Goal: Task Accomplishment & Management: Complete application form

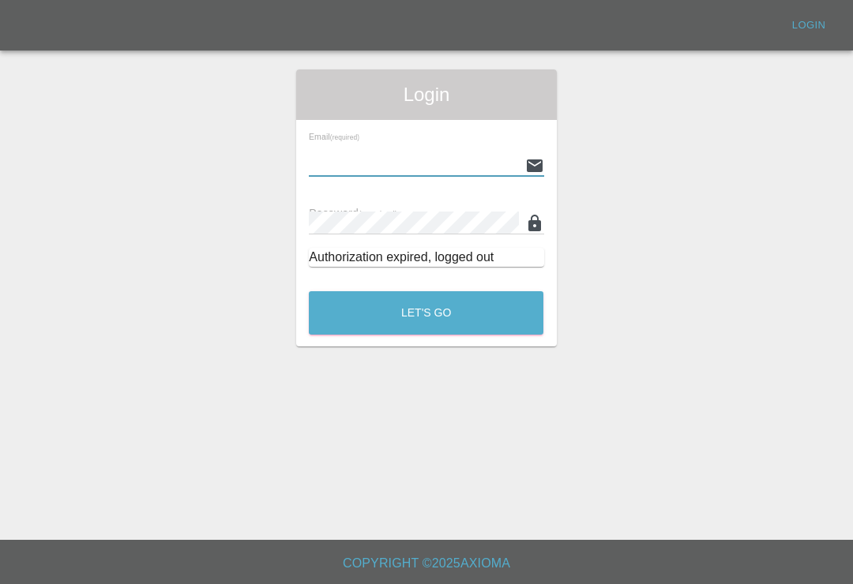
scroll to position [24, 0]
type input "[EMAIL_ADDRESS][DOMAIN_NAME]"
click at [426, 291] on button "Let's Go" at bounding box center [426, 312] width 235 height 43
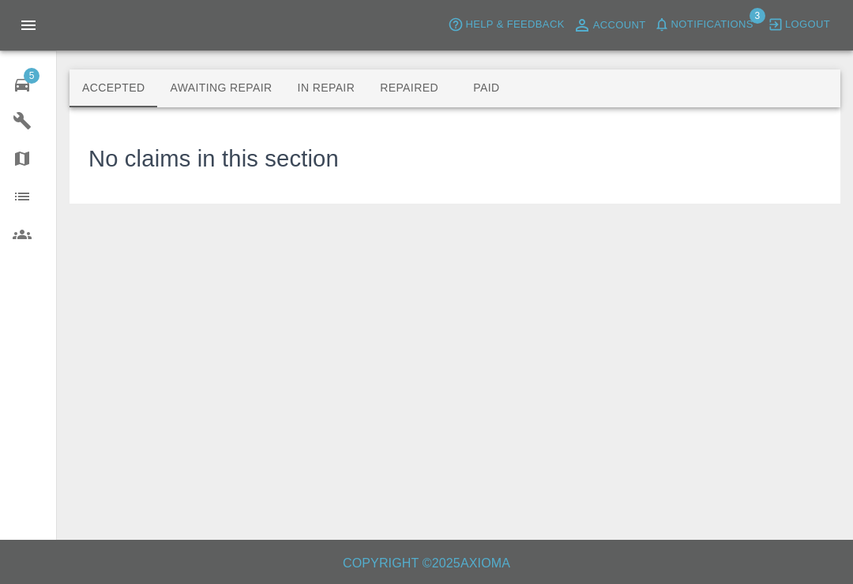
click at [28, 83] on span "5" at bounding box center [32, 76] width 16 height 16
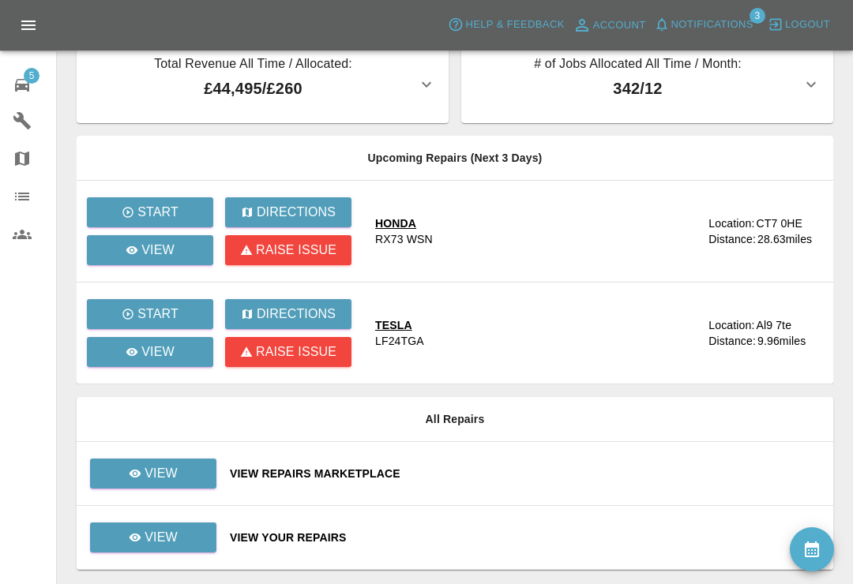
scroll to position [73, 0]
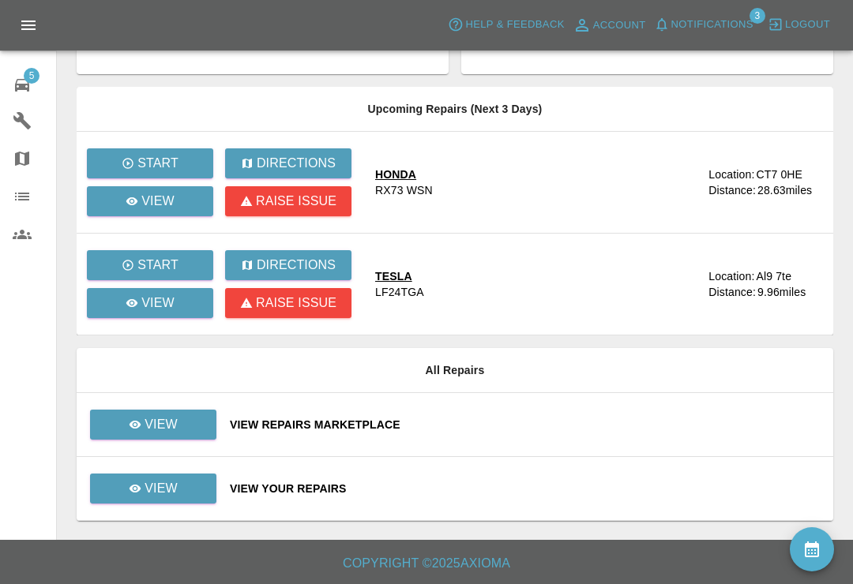
click at [497, 425] on div "View Repairs Marketplace" at bounding box center [525, 425] width 591 height 16
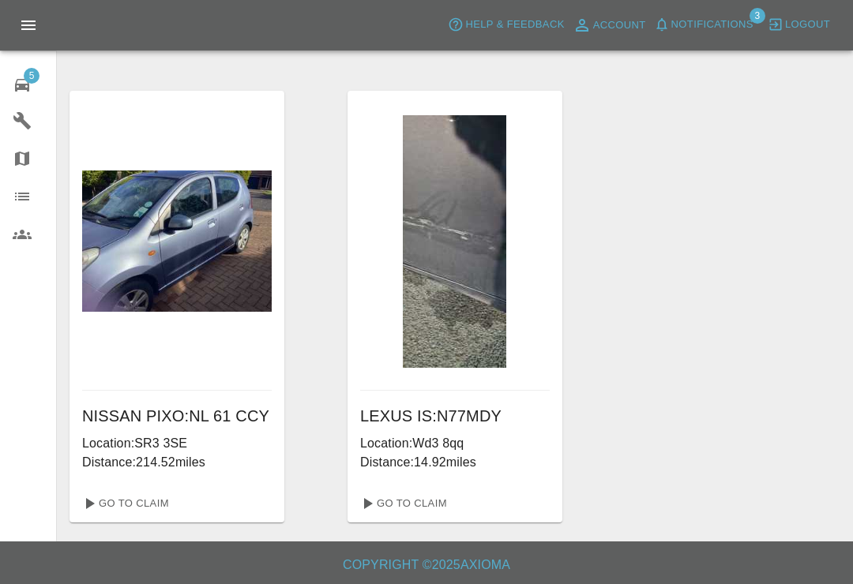
scroll to position [527, 0]
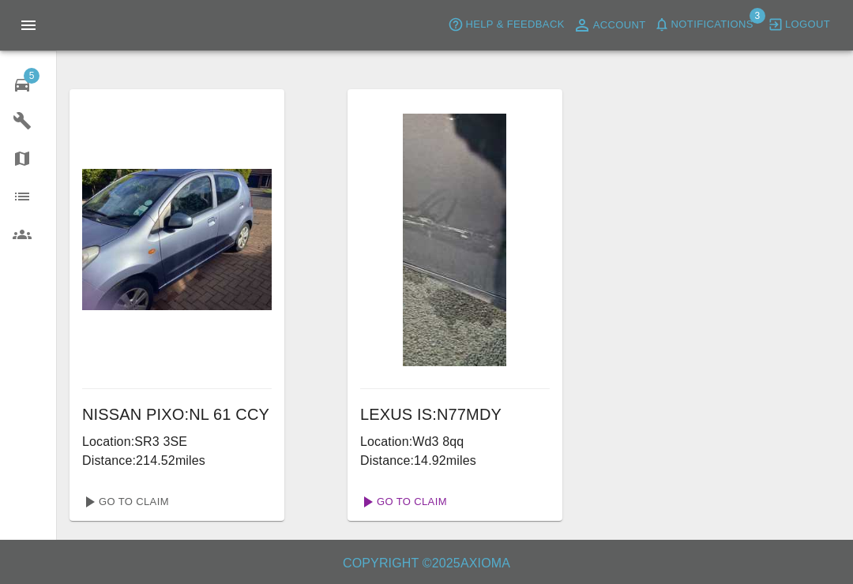
click at [441, 503] on link "Go To Claim" at bounding box center [402, 502] width 97 height 25
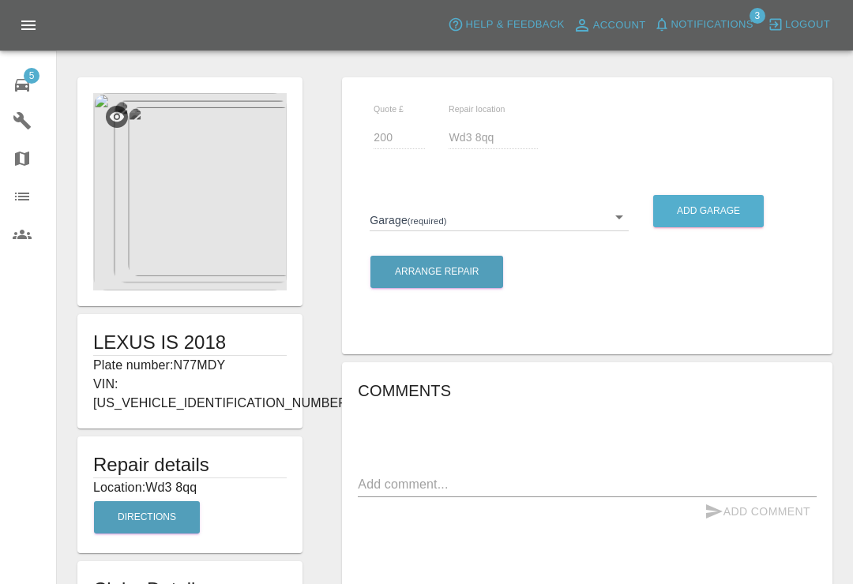
click at [618, 220] on body "Axioma Help & Feedback Account Notifications 3 Logout 5 Repair home Garages Map…" at bounding box center [426, 392] width 853 height 784
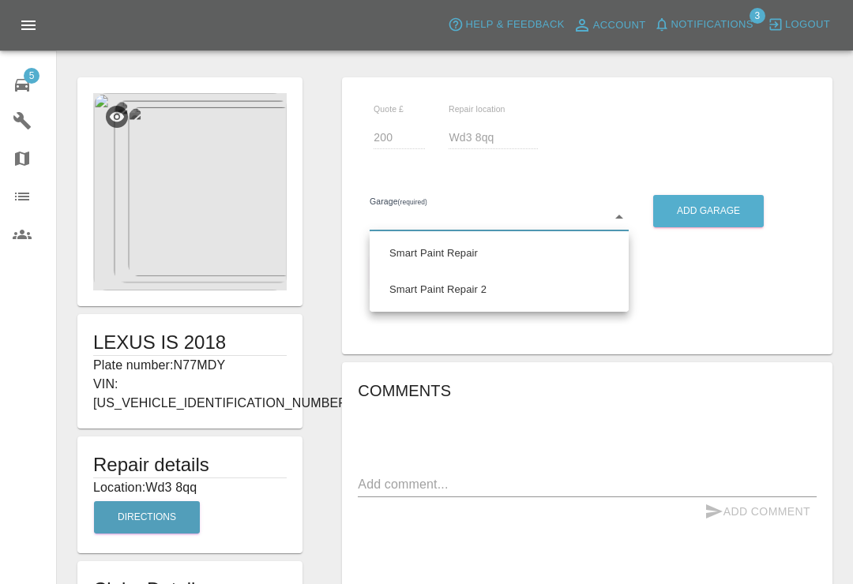
click at [541, 257] on li "Smart Paint Repair" at bounding box center [499, 253] width 251 height 36
type input "679a0979904d91245c525316"
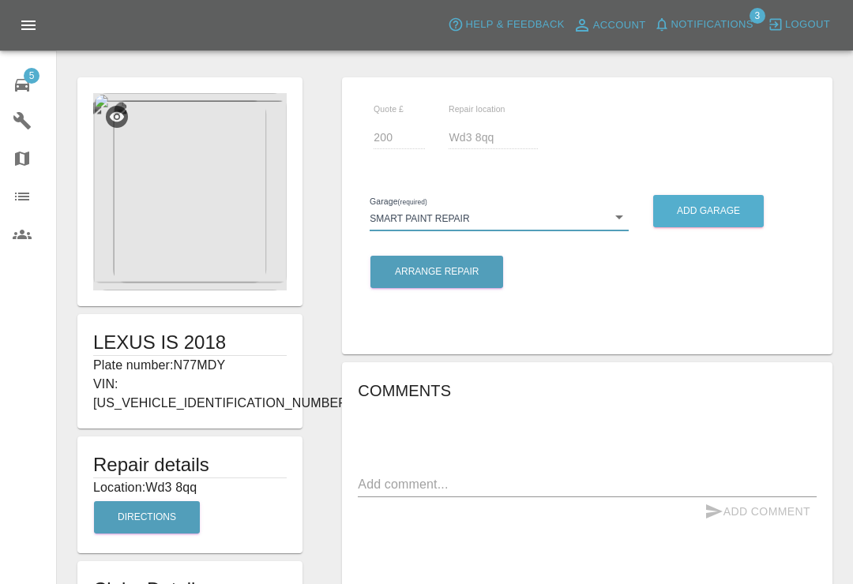
click at [201, 251] on img at bounding box center [189, 191] width 193 height 197
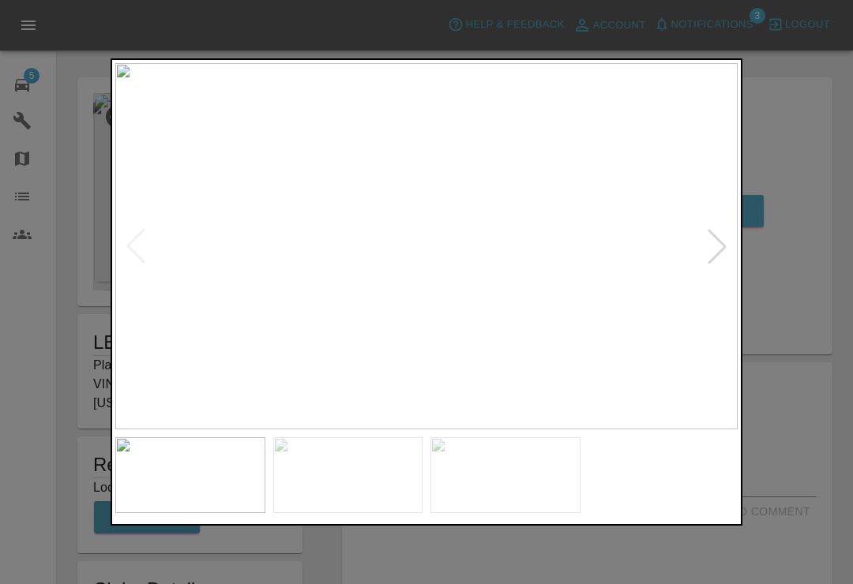
click at [709, 254] on div at bounding box center [717, 246] width 35 height 35
click at [719, 264] on div at bounding box center [717, 246] width 35 height 35
click at [145, 250] on div at bounding box center [135, 246] width 35 height 35
click at [841, 67] on div at bounding box center [426, 292] width 853 height 584
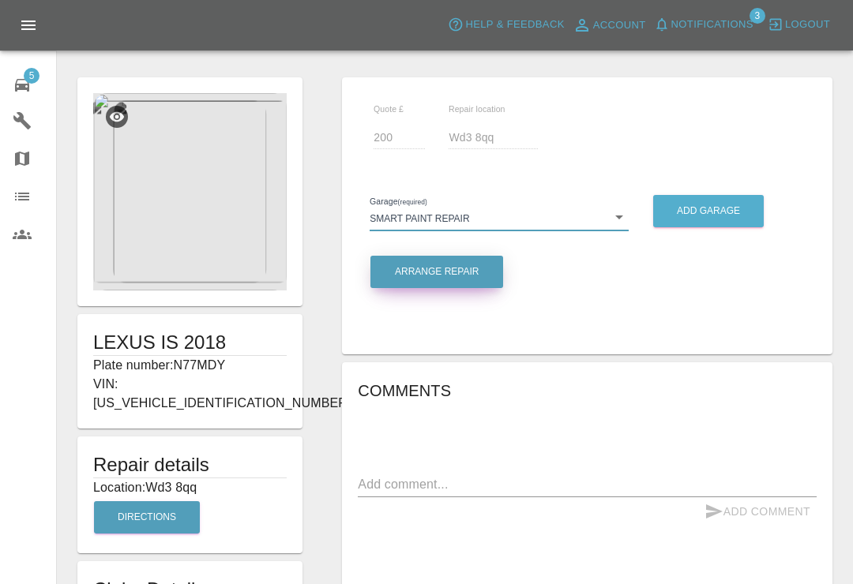
click at [482, 269] on button "Arrange Repair" at bounding box center [436, 272] width 133 height 32
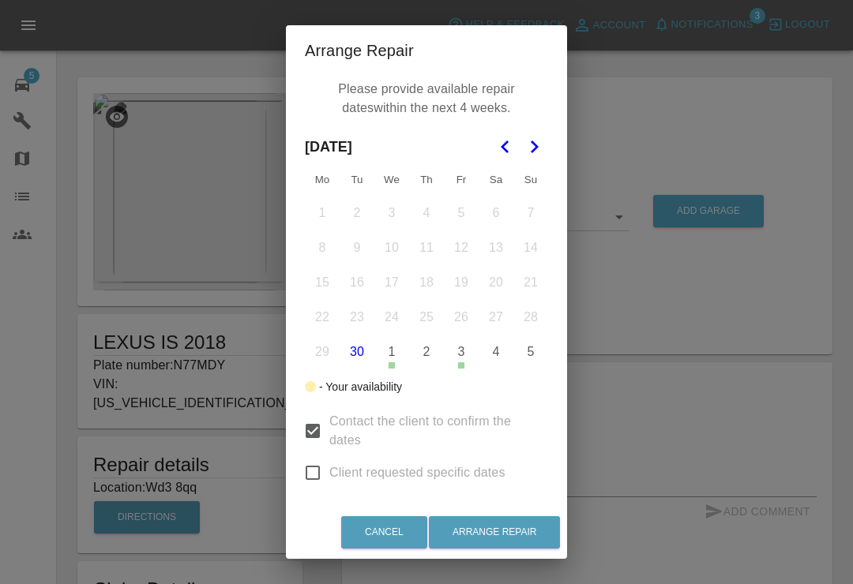
click at [456, 359] on button "3" at bounding box center [461, 352] width 33 height 33
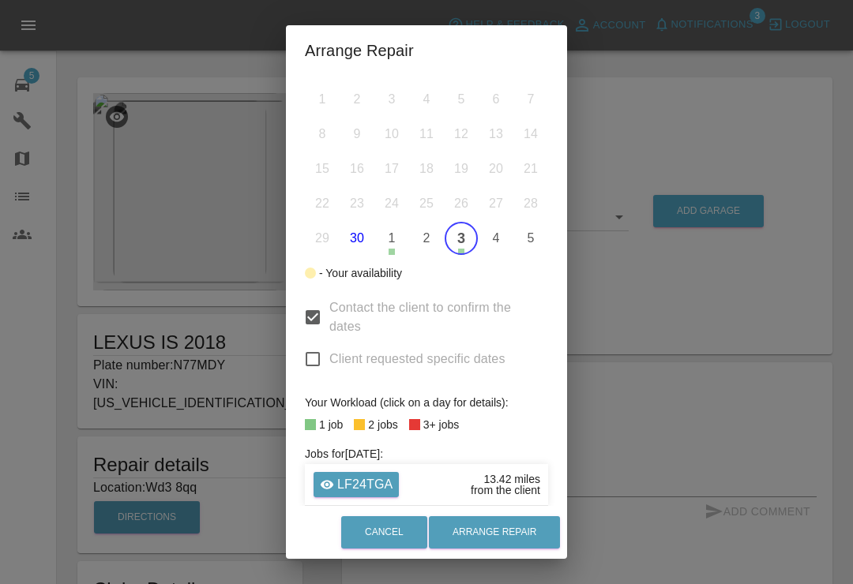
scroll to position [113, 0]
click at [454, 481] on div "LF24TGA 13.42 miles from the client" at bounding box center [426, 486] width 243 height 42
click at [374, 486] on p "LF24TGA" at bounding box center [364, 485] width 55 height 19
type input "120"
type input "Al9 7te"
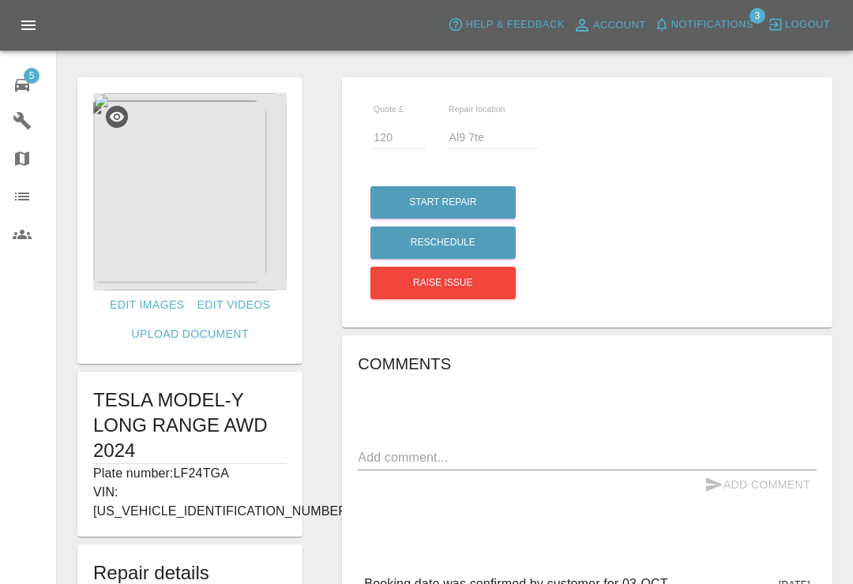
scroll to position [24, 0]
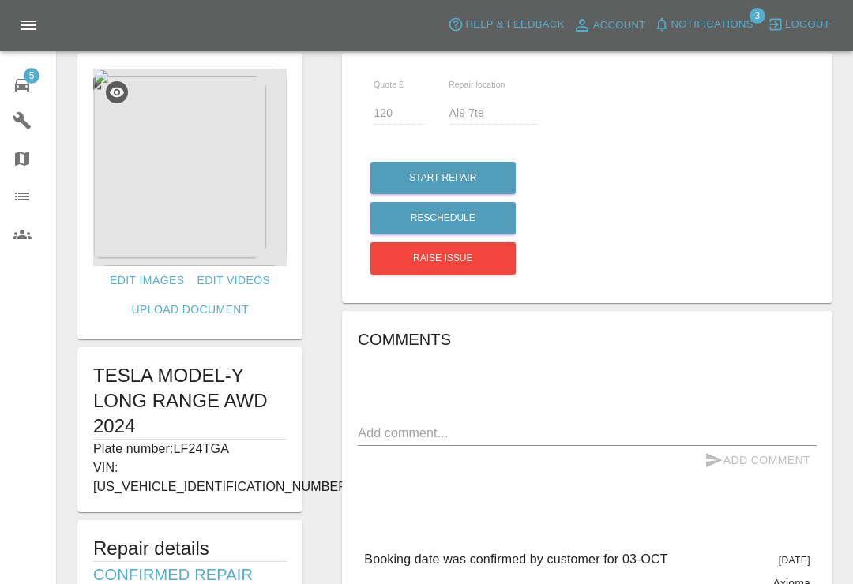
type input "200"
type input "Wd3 8qq"
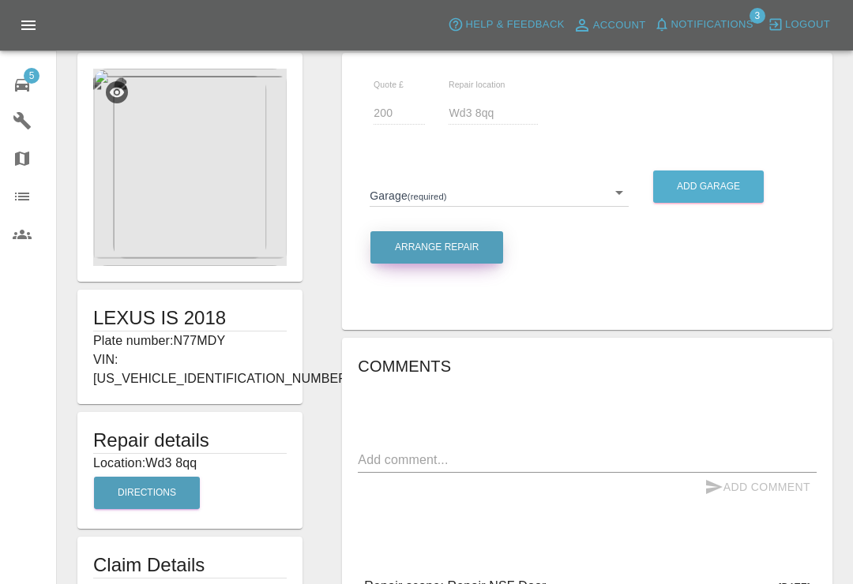
click at [489, 248] on button "Arrange Repair" at bounding box center [436, 247] width 133 height 32
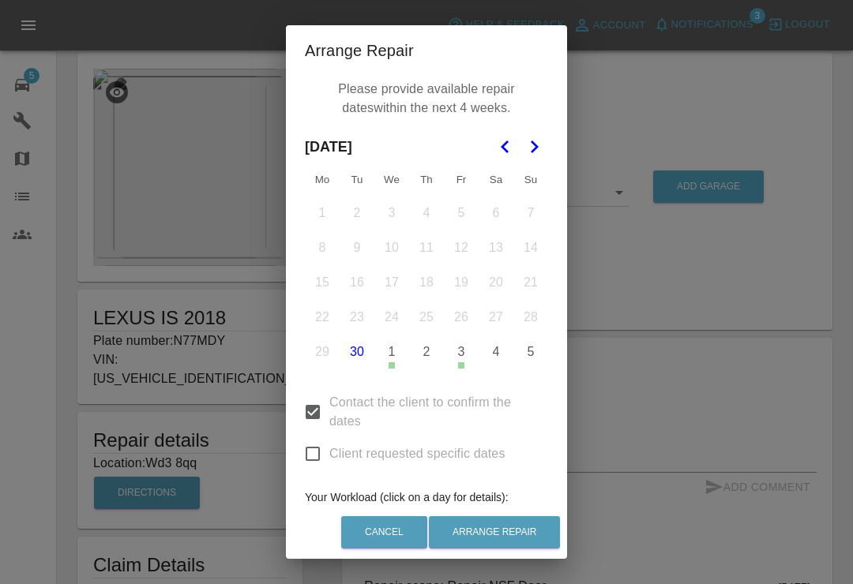
click at [539, 141] on icon "Go to the Next Month" at bounding box center [533, 146] width 19 height 19
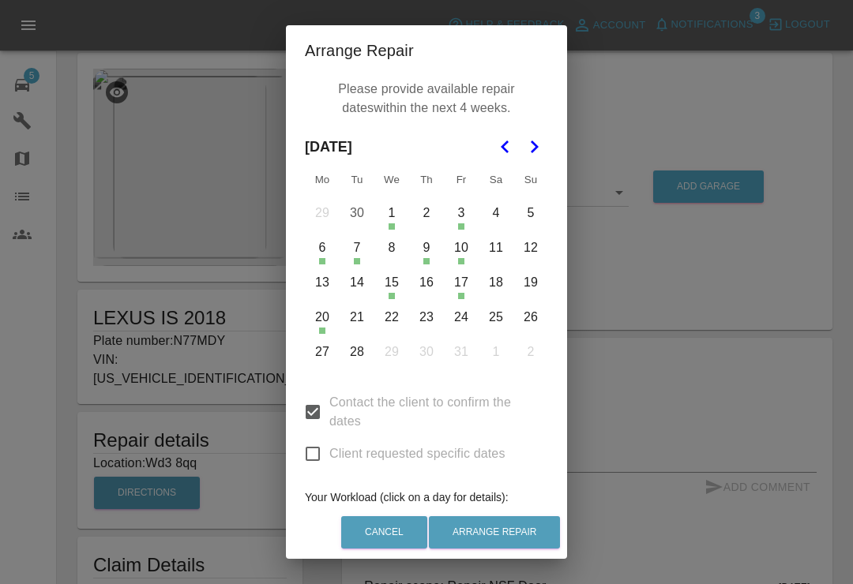
click at [679, 21] on div "Arrange Repair Please provide available repair dates within the next 4 weeks. O…" at bounding box center [426, 292] width 853 height 584
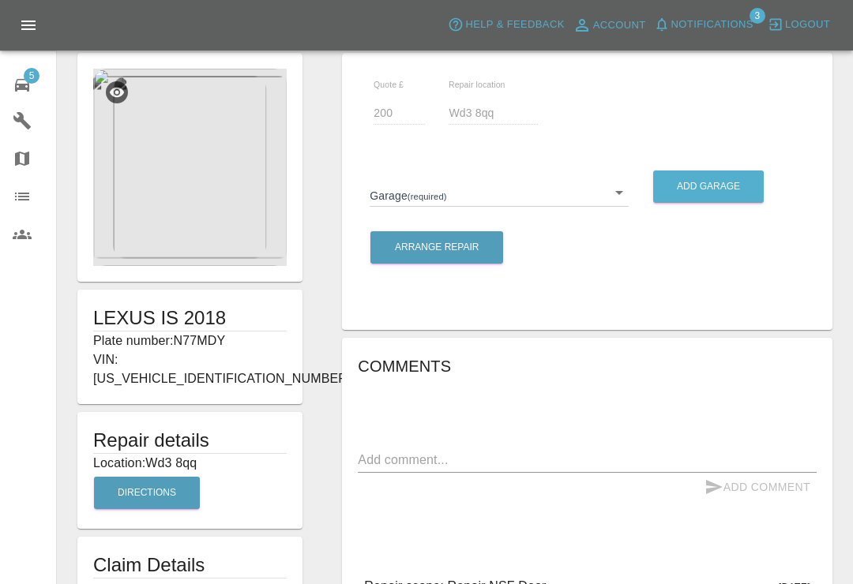
click at [711, 19] on span "Notifications" at bounding box center [712, 25] width 82 height 18
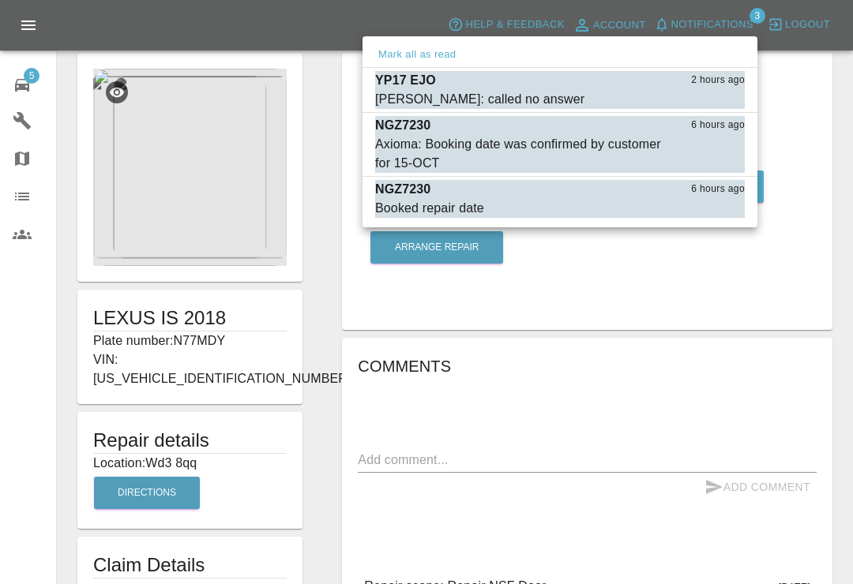
click at [618, 295] on div at bounding box center [426, 292] width 853 height 584
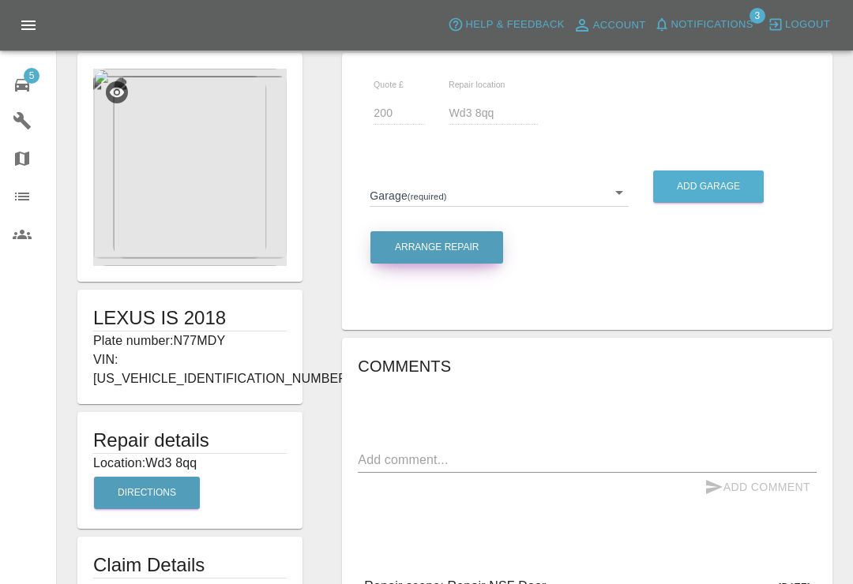
click at [482, 250] on button "Arrange Repair" at bounding box center [436, 247] width 133 height 32
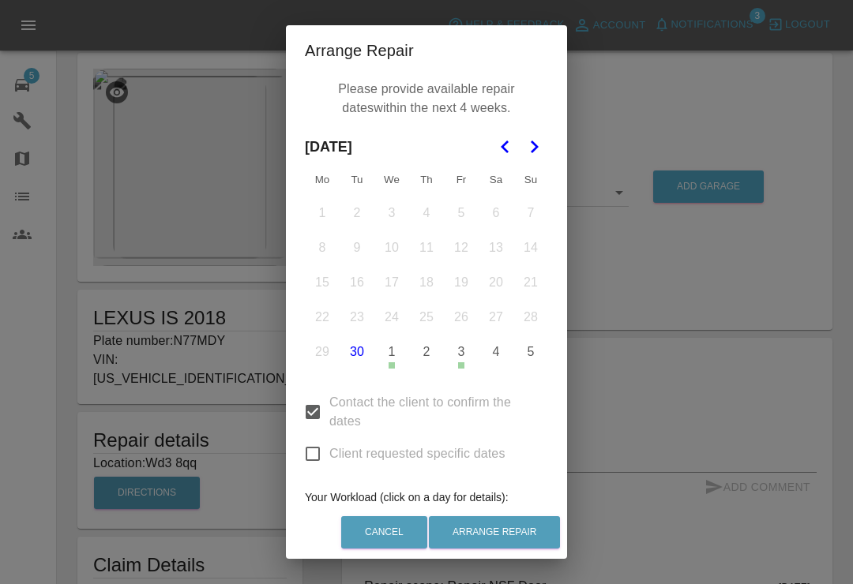
click at [540, 148] on icon "Go to the Next Month" at bounding box center [533, 146] width 19 height 19
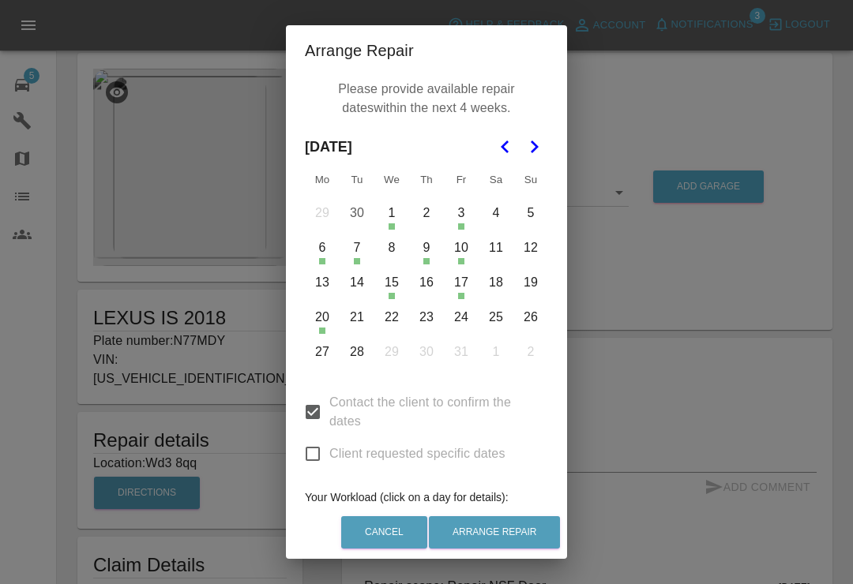
click at [428, 288] on button "16" at bounding box center [426, 282] width 33 height 33
click at [347, 291] on button "14" at bounding box center [356, 282] width 33 height 33
click at [320, 287] on button "13" at bounding box center [322, 282] width 33 height 33
click at [498, 535] on button "Arrange Repair" at bounding box center [494, 533] width 131 height 32
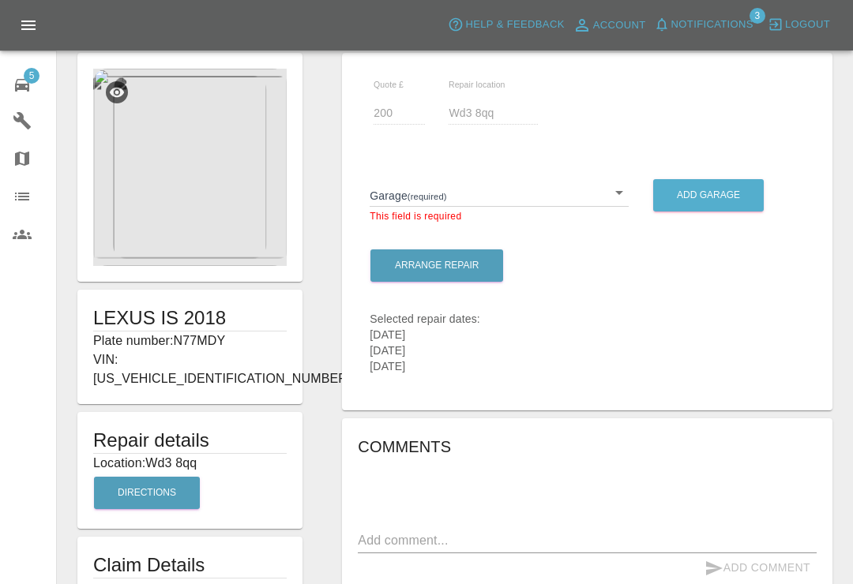
click at [610, 187] on body "Axioma Help & Feedback Account Notifications 3 Logout 5 Repair home Garages Map…" at bounding box center [426, 409] width 853 height 866
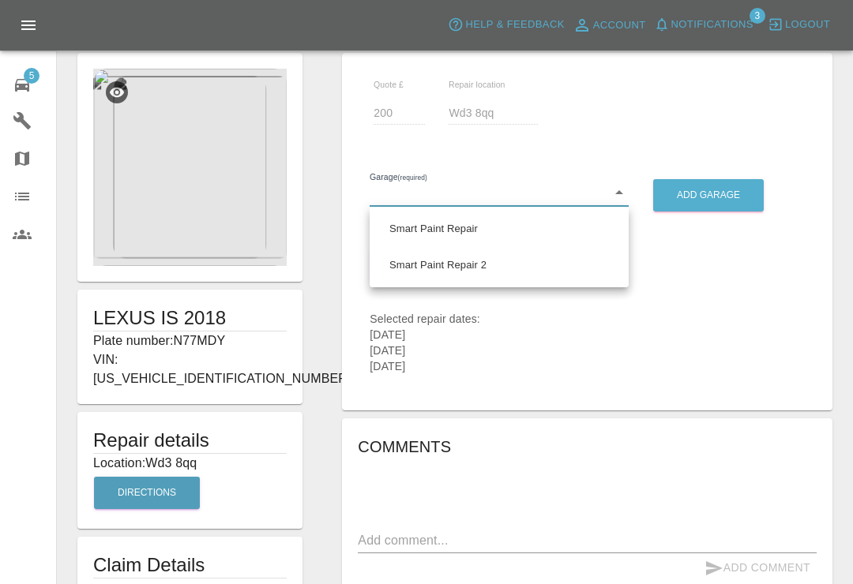
click at [474, 226] on li "Smart Paint Repair" at bounding box center [499, 229] width 251 height 36
type input "679a0979904d91245c525316"
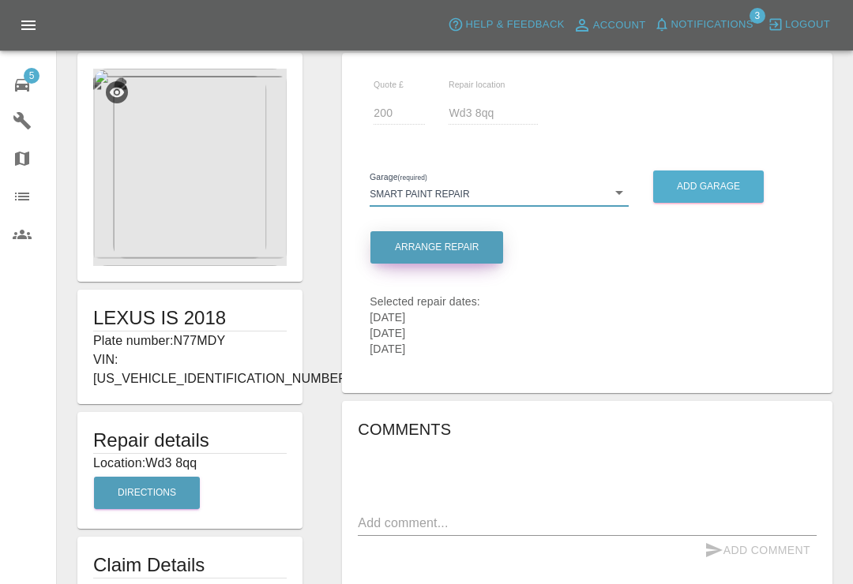
click at [469, 248] on button "Arrange Repair" at bounding box center [436, 247] width 133 height 32
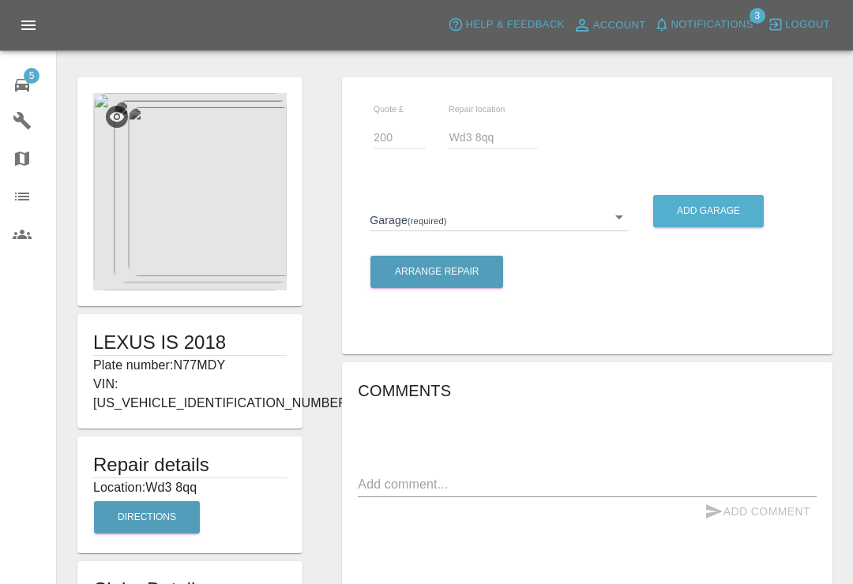
click at [28, 89] on icon at bounding box center [22, 85] width 14 height 13
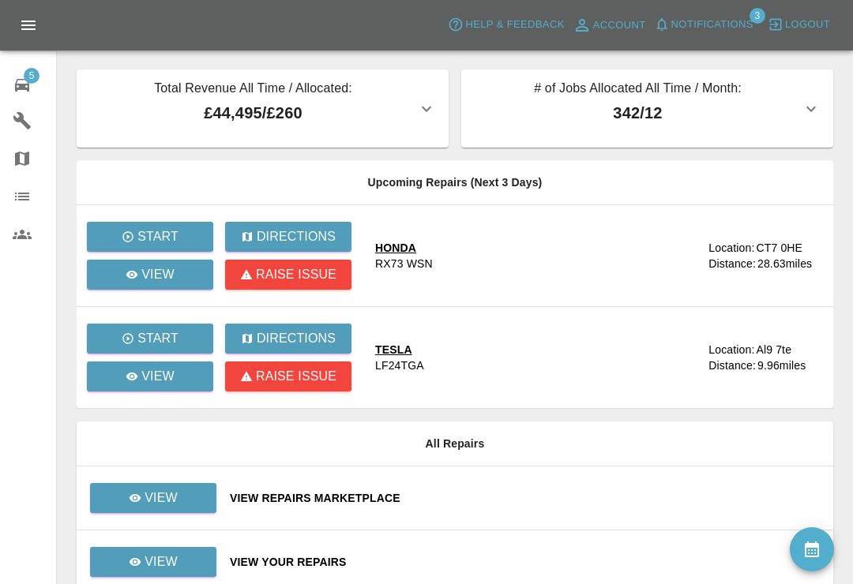
click at [521, 559] on div "View Your Repairs" at bounding box center [525, 562] width 591 height 16
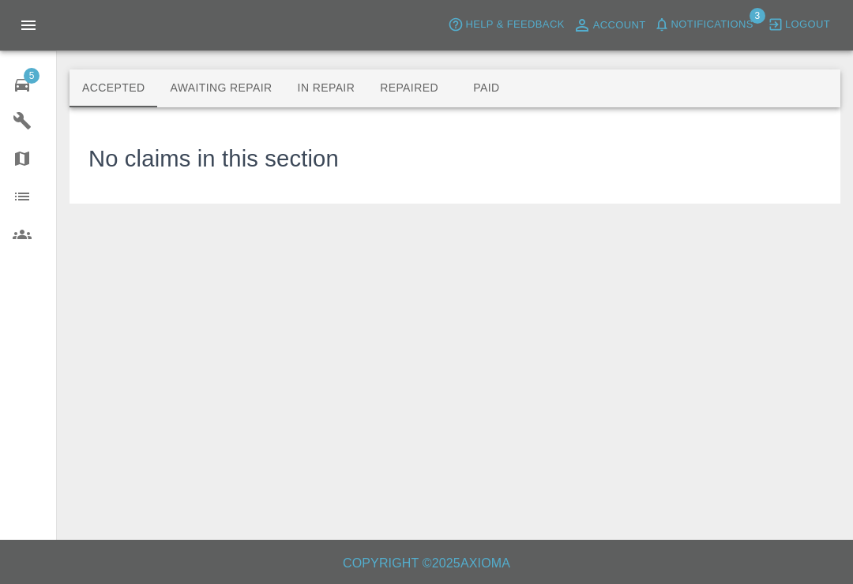
click at [416, 84] on button "Repaired" at bounding box center [409, 88] width 84 height 38
click at [717, 274] on main "Accepted Awaiting Repair In Repair Repaired Paid These are your finished jobs w…" at bounding box center [426, 270] width 853 height 540
click at [494, 85] on button "Paid" at bounding box center [486, 88] width 71 height 38
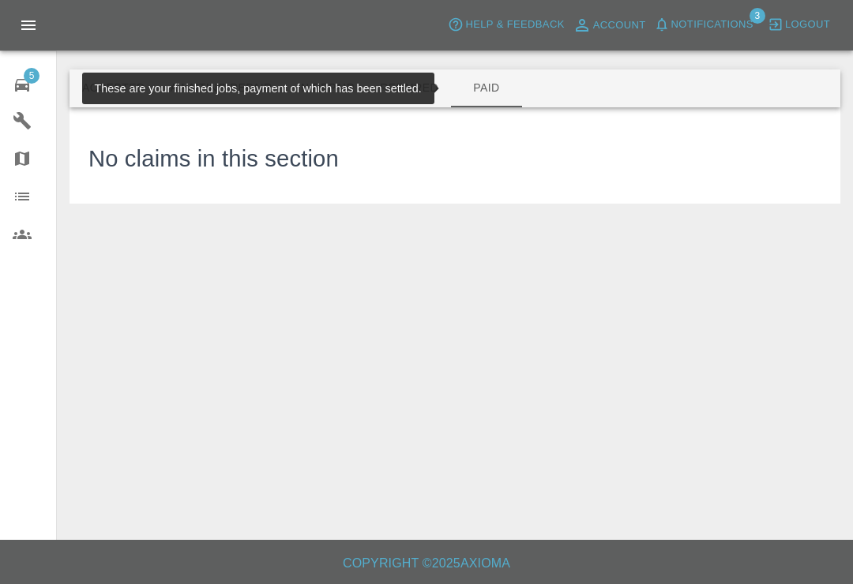
click at [490, 94] on button "Paid" at bounding box center [486, 88] width 71 height 38
click at [493, 90] on button "Paid" at bounding box center [486, 88] width 71 height 38
click at [558, 149] on div "No claims in this section" at bounding box center [454, 155] width 733 height 58
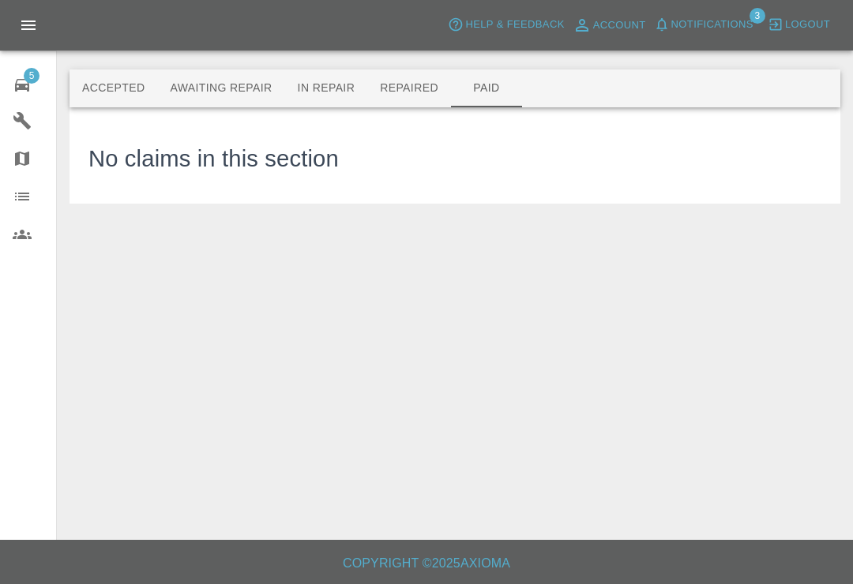
click at [416, 90] on button "Repaired" at bounding box center [409, 88] width 84 height 38
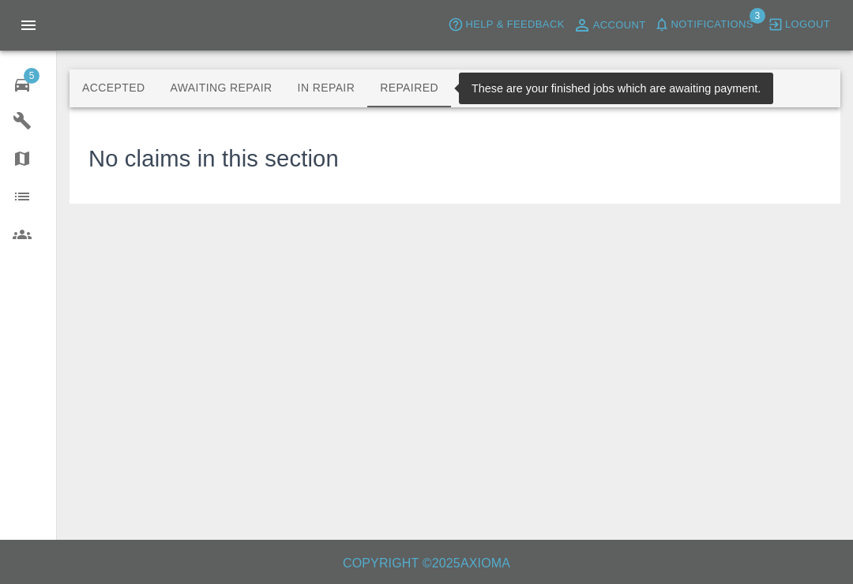
click at [339, 98] on button "In Repair" at bounding box center [326, 88] width 83 height 38
click at [22, 84] on icon at bounding box center [22, 85] width 14 height 13
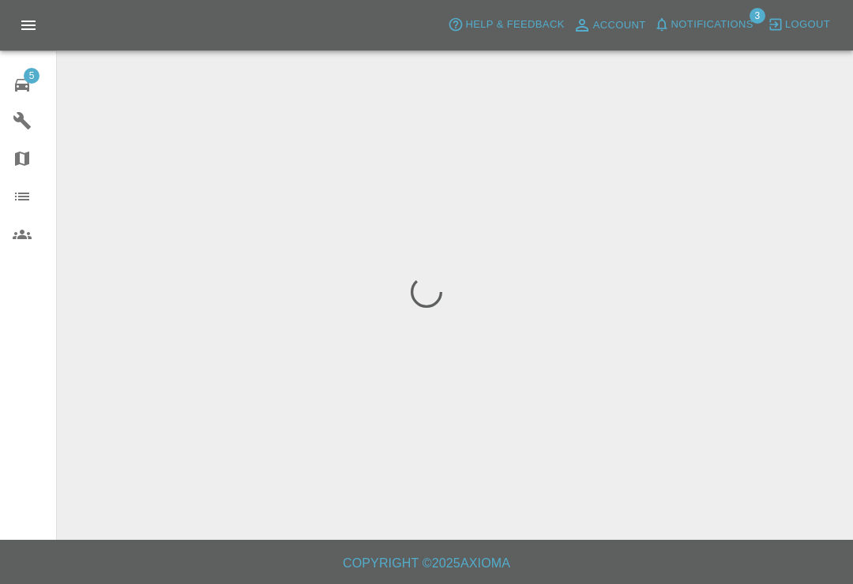
click at [33, 85] on div "5" at bounding box center [35, 83] width 44 height 23
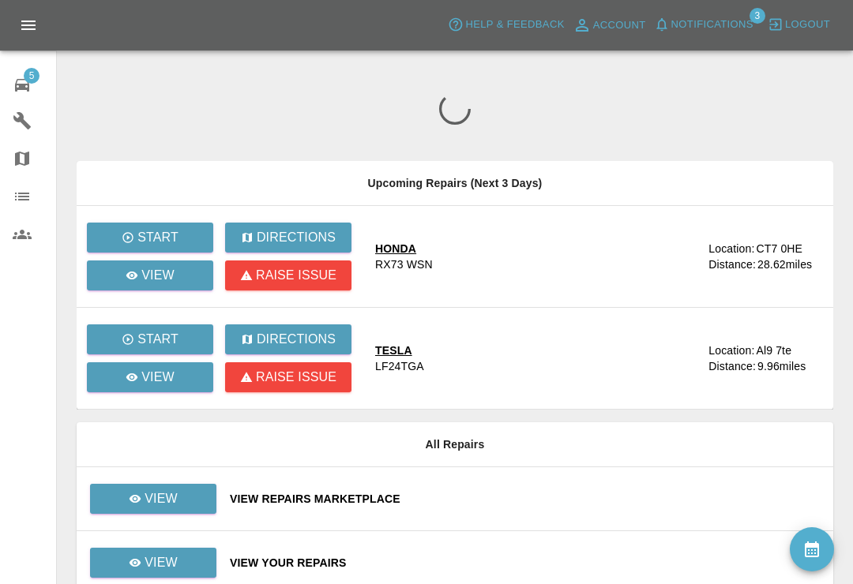
click at [542, 556] on div "View Your Repairs" at bounding box center [525, 563] width 591 height 16
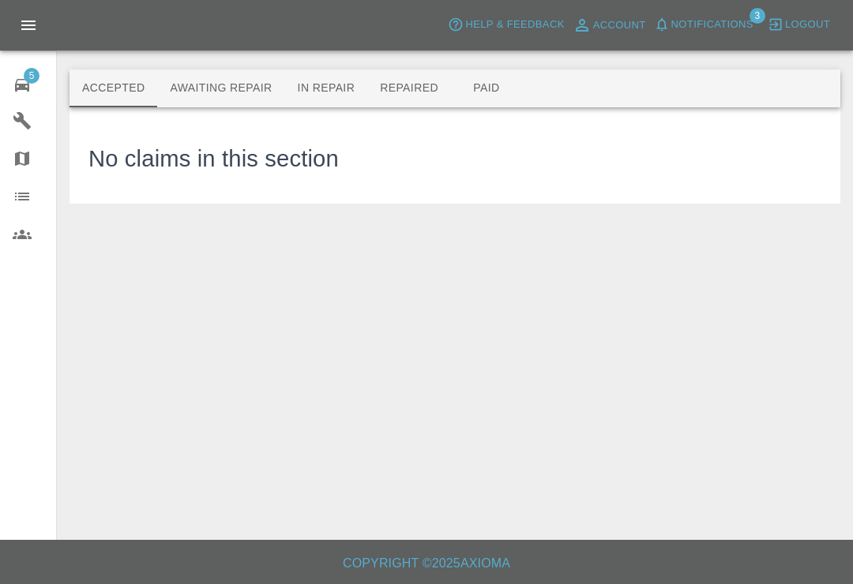
click at [420, 86] on button "Repaired" at bounding box center [409, 88] width 84 height 38
